Goal: Task Accomplishment & Management: Use online tool/utility

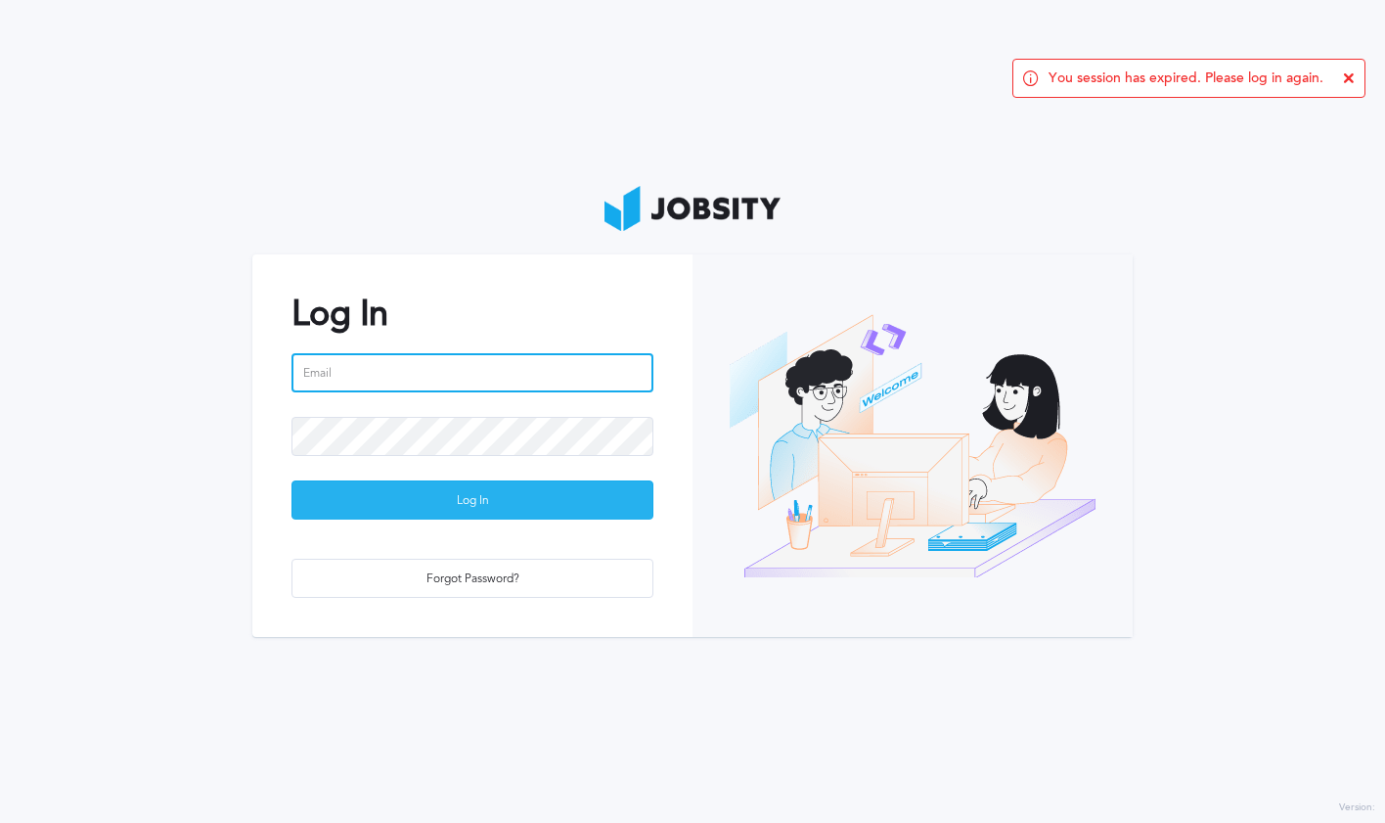
type input "[PERSON_NAME][EMAIL_ADDRESS][PERSON_NAME][DOMAIN_NAME]"
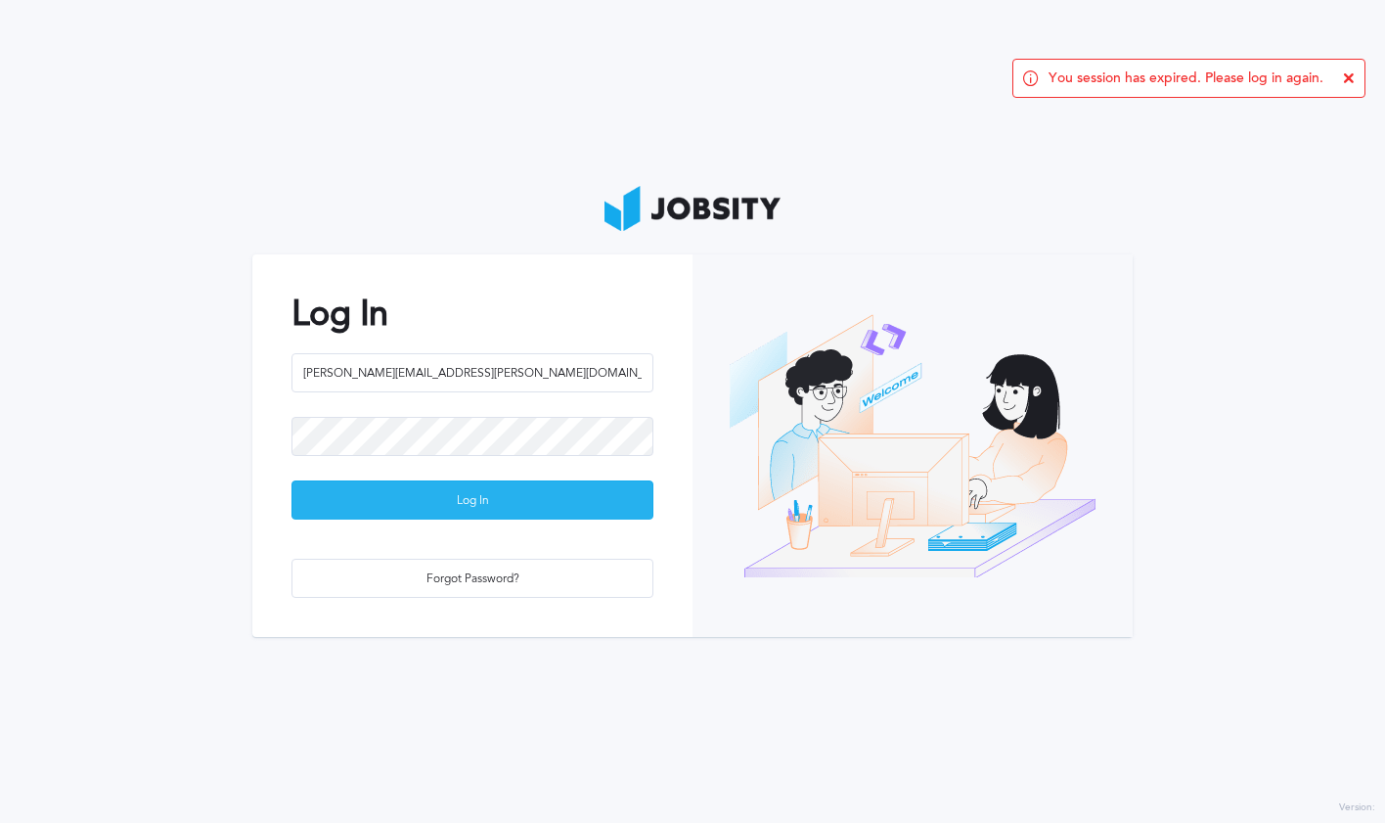
click at [565, 502] on div "Log In" at bounding box center [473, 500] width 360 height 39
click at [1352, 75] on icon at bounding box center [1349, 78] width 12 height 12
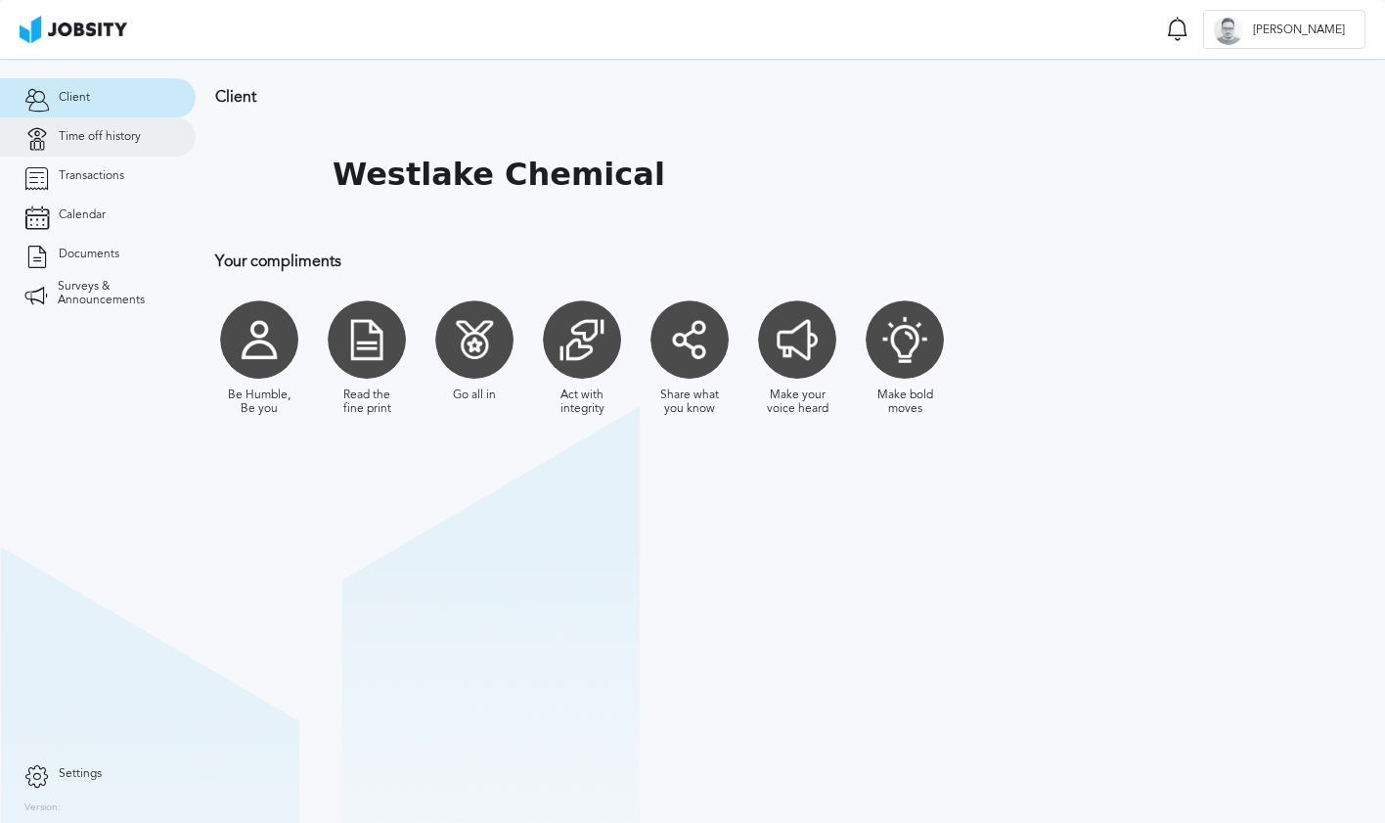
click at [37, 137] on icon at bounding box center [36, 137] width 24 height 18
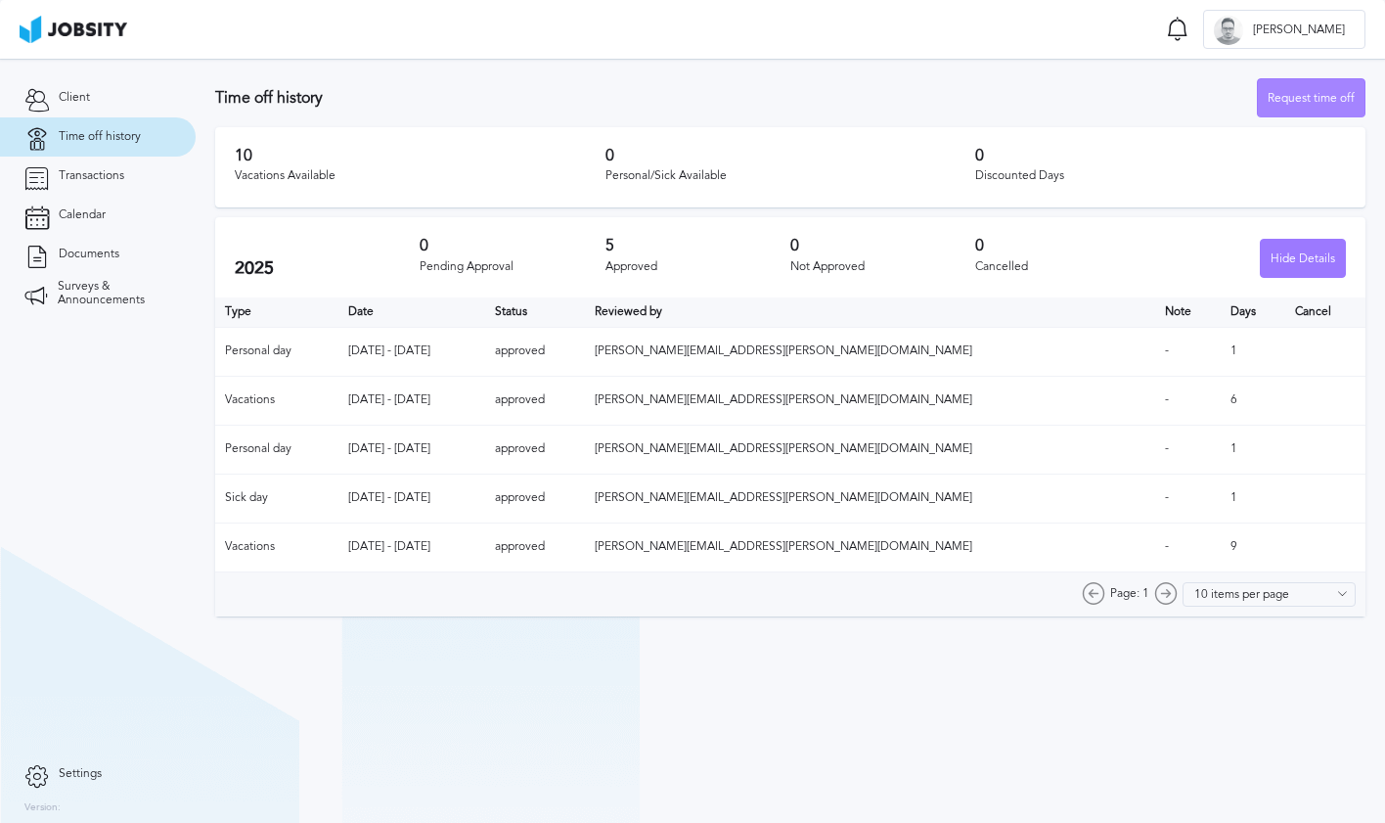
click at [1304, 90] on div "Request time off" at bounding box center [1311, 98] width 107 height 39
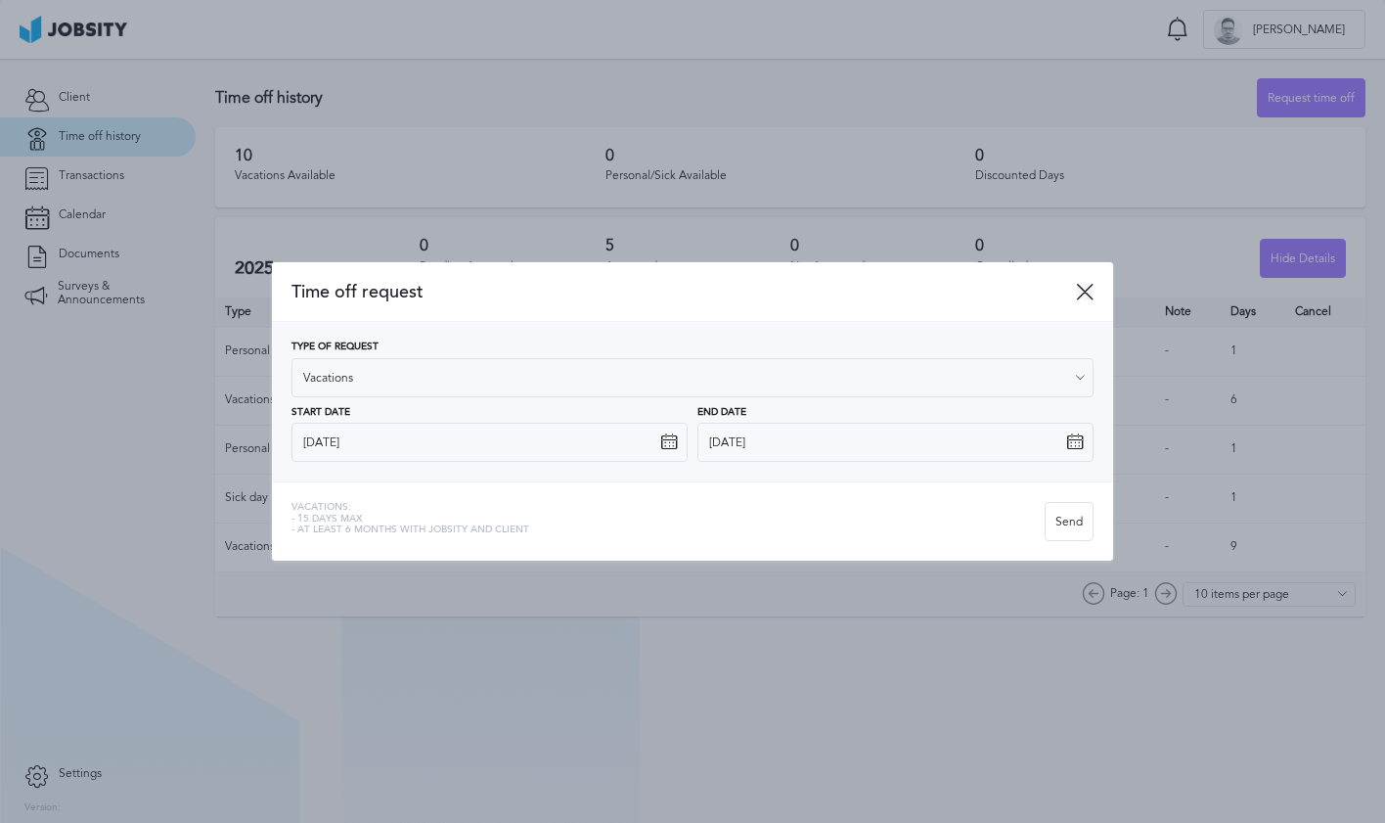
click at [1080, 287] on icon at bounding box center [1085, 292] width 18 height 18
